Goal: Task Accomplishment & Management: Use online tool/utility

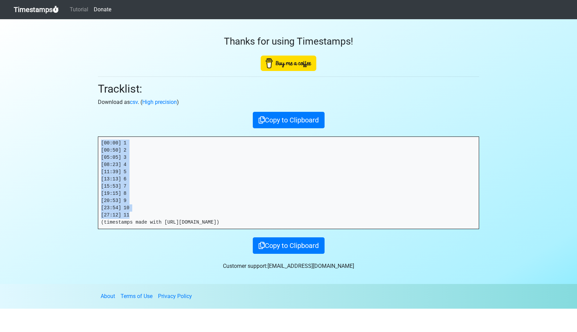
drag, startPoint x: 39, startPoint y: 12, endPoint x: 34, endPoint y: 24, distance: 13.1
click at [39, 12] on link "Timestamps" at bounding box center [36, 10] width 45 height 14
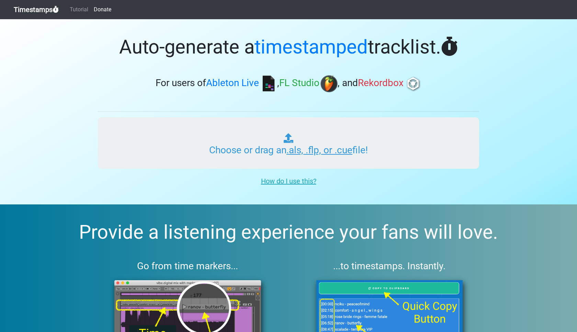
type input "C:\fakepath\ITMXL_PLAYLIST_025_ONE_20250903.als"
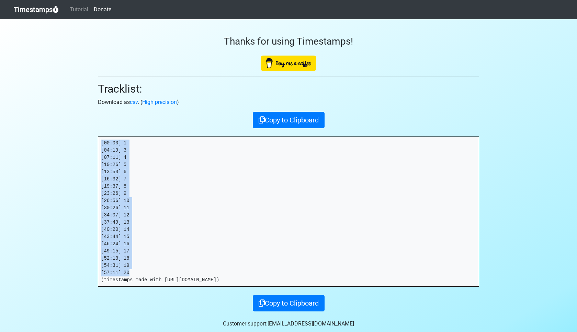
drag, startPoint x: 138, startPoint y: 274, endPoint x: 97, endPoint y: 133, distance: 146.0
click at [97, 133] on div "Thanks for using Timestamps! Tracklist: Download as csv . ( High precision ) Co…" at bounding box center [288, 165] width 391 height 292
copy pre "[00:00] 1 [04:19] 3 [07:11] 4 [10:26] 5 [13:53] 6 [16:32] 7 [19:37] 8 [23:26] 9…"
click at [38, 12] on link "Timestamps" at bounding box center [36, 10] width 45 height 14
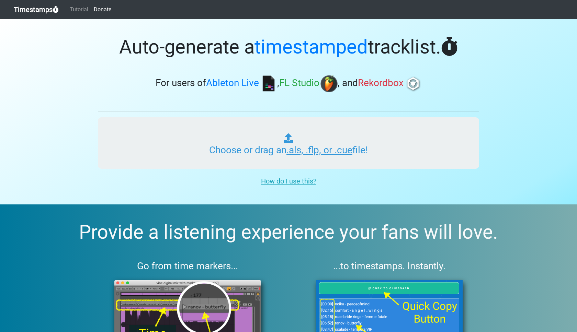
type input "C:\fakepath\ITMXL_PLAYLIST_026_ONE_20250903.als"
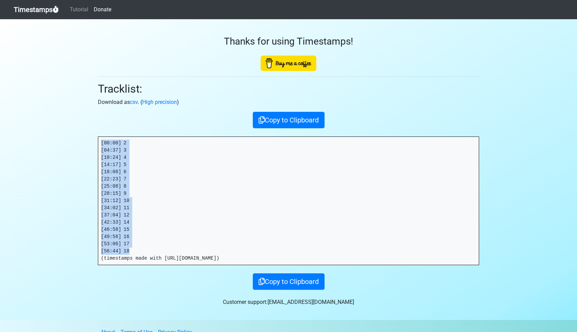
drag, startPoint x: 129, startPoint y: 253, endPoint x: 92, endPoint y: 142, distance: 116.8
click at [93, 142] on div "Thanks for using Timestamps! Tracklist: Download as csv . ( High precision ) Co…" at bounding box center [288, 154] width 391 height 271
copy pre "[00:00] 2 [04:37] 3 [10:24] 4 [14:17] 5 [18:08] 6 [22:23] 7 [25:08] 8 [28:15] 9…"
click at [38, 15] on link "Timestamps" at bounding box center [36, 10] width 45 height 14
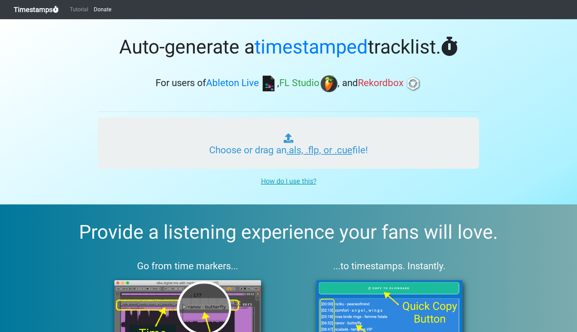
type input "C:\fakepath\ITMXL_PLAYLIST_026_ONE_20250903.als"
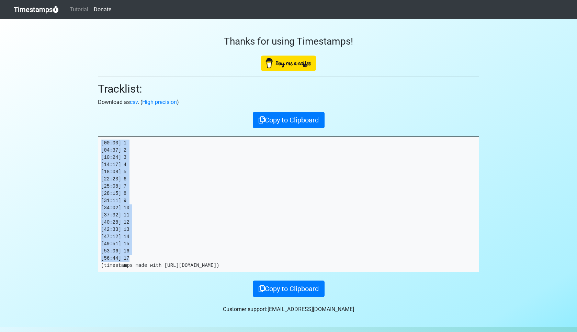
drag, startPoint x: 131, startPoint y: 258, endPoint x: 81, endPoint y: 133, distance: 134.3
click at [81, 133] on section "Thanks for using Timestamps! Tracklist: Download as csv . ( High precision ) Co…" at bounding box center [288, 173] width 577 height 308
copy pre "[00:00] 1 [04:37] 2 [10:24] 3 [14:17] 4 [18:08] 5 [22:23] 6 [25:08] 7 [28:15] 8…"
